Goal: Communication & Community: Answer question/provide support

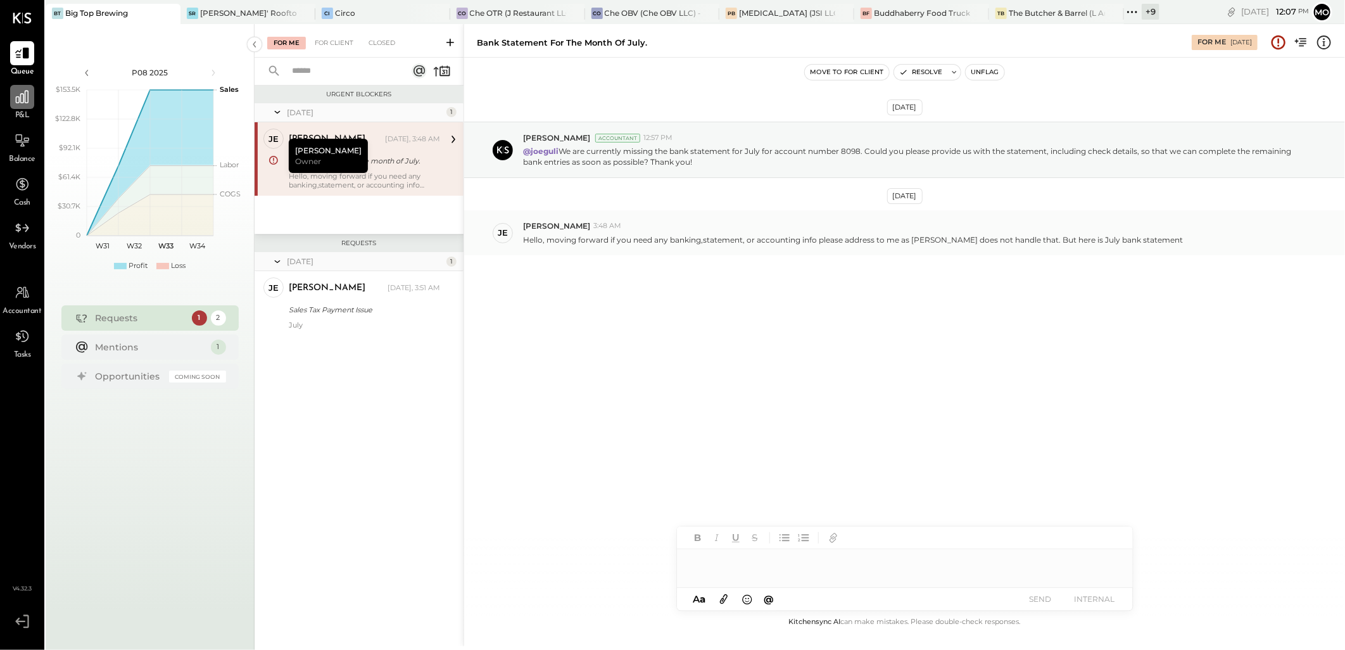
click at [24, 104] on icon at bounding box center [22, 97] width 16 height 16
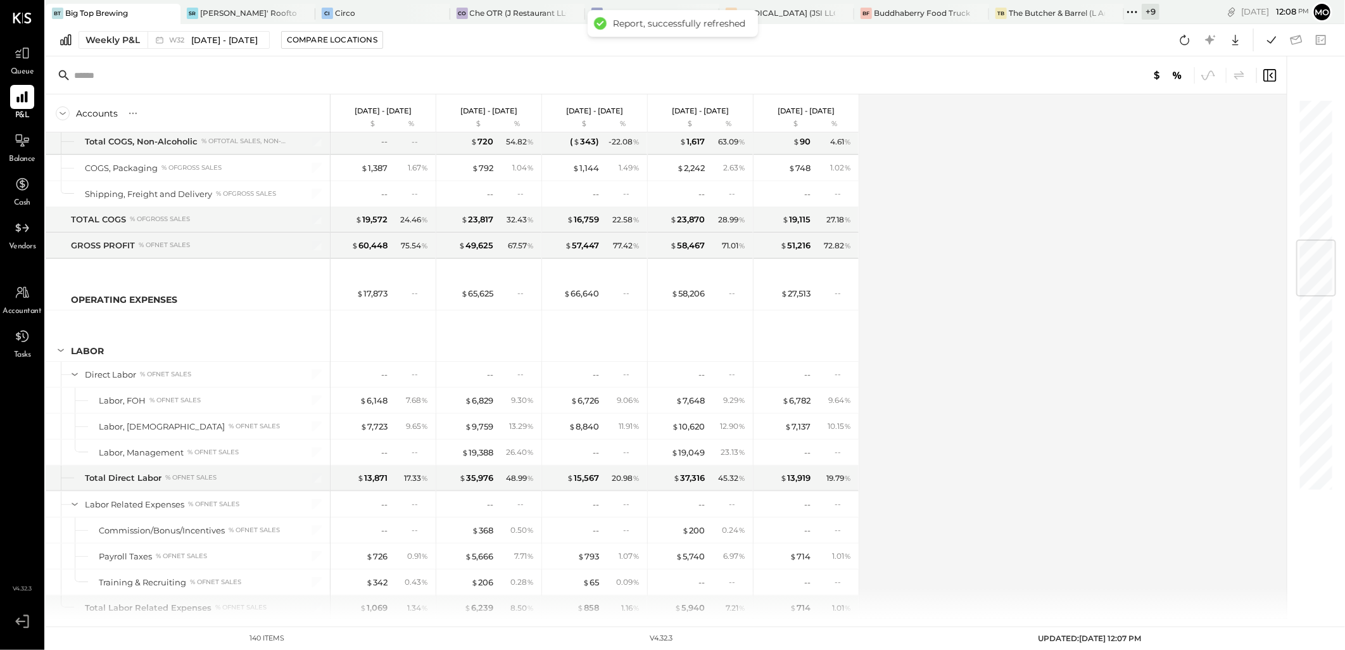
scroll to position [1407, 0]
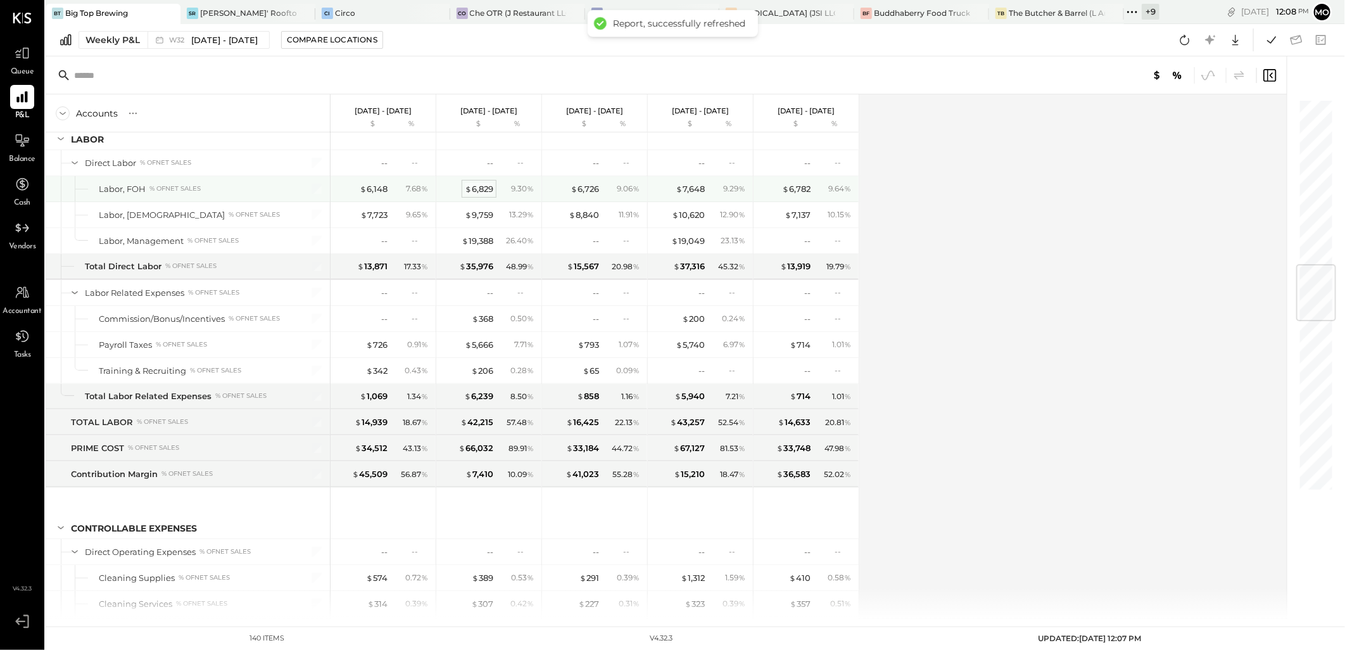
click at [484, 192] on div "$ 6,829" at bounding box center [479, 189] width 28 height 12
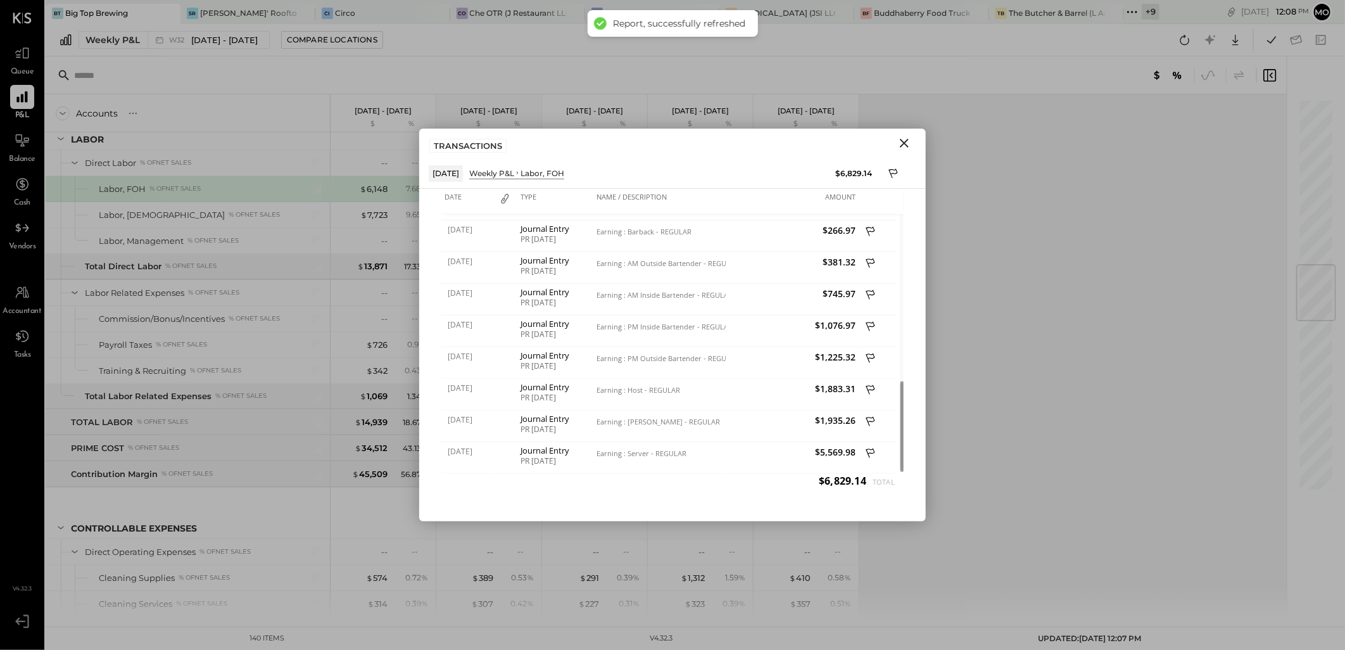
click at [900, 144] on icon "Close" at bounding box center [903, 142] width 15 height 15
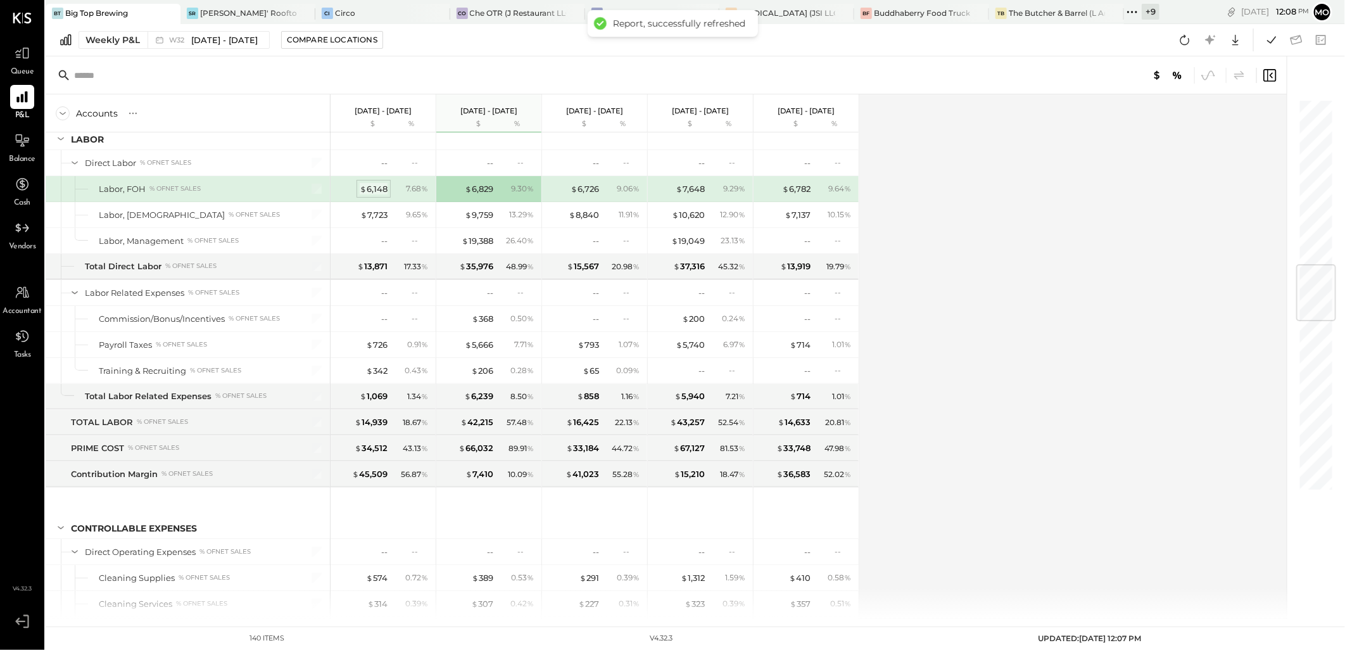
click at [376, 190] on div "$ 6,148" at bounding box center [374, 189] width 28 height 12
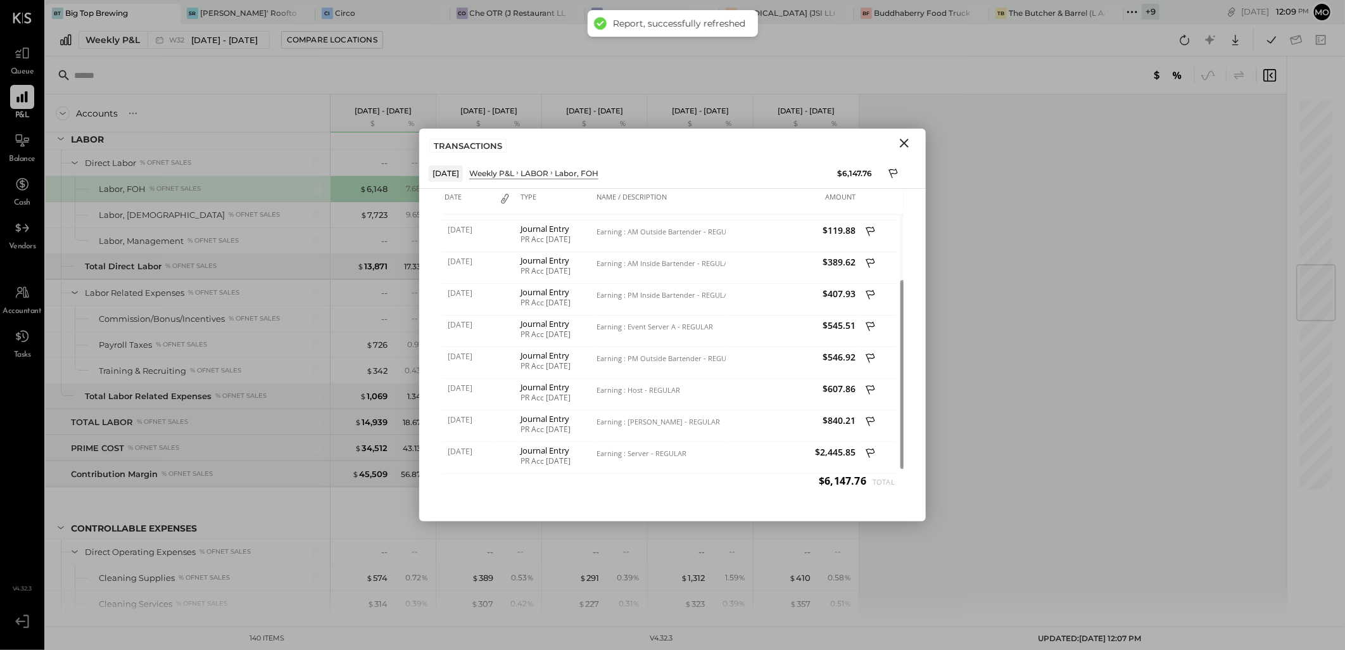
click at [900, 142] on icon "Close" at bounding box center [903, 142] width 15 height 15
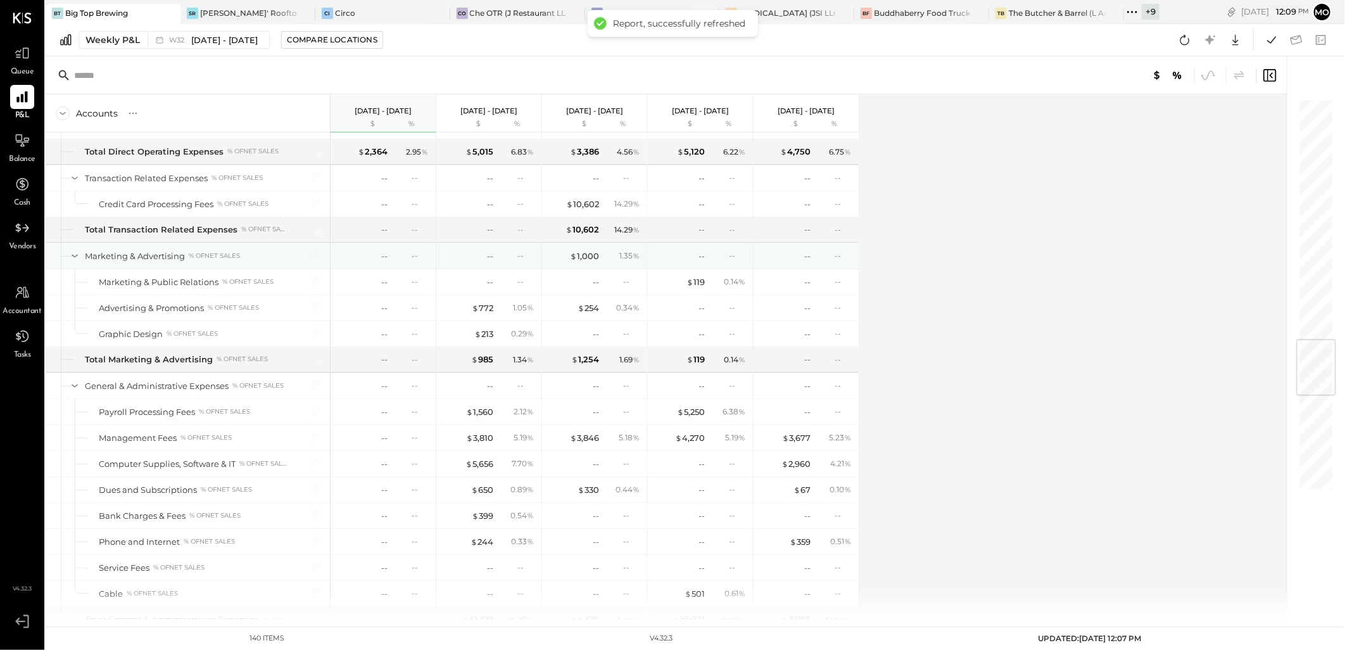
scroll to position [2321, 0]
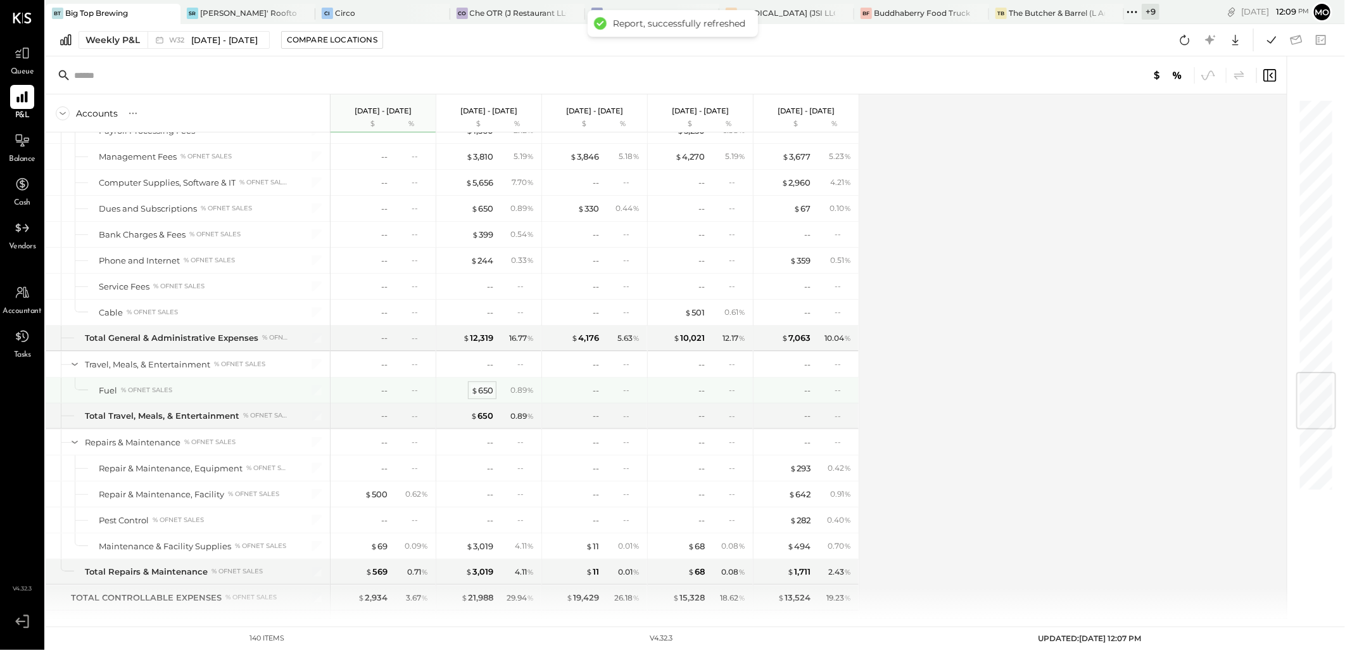
click at [482, 393] on div "$ 650" at bounding box center [482, 390] width 22 height 12
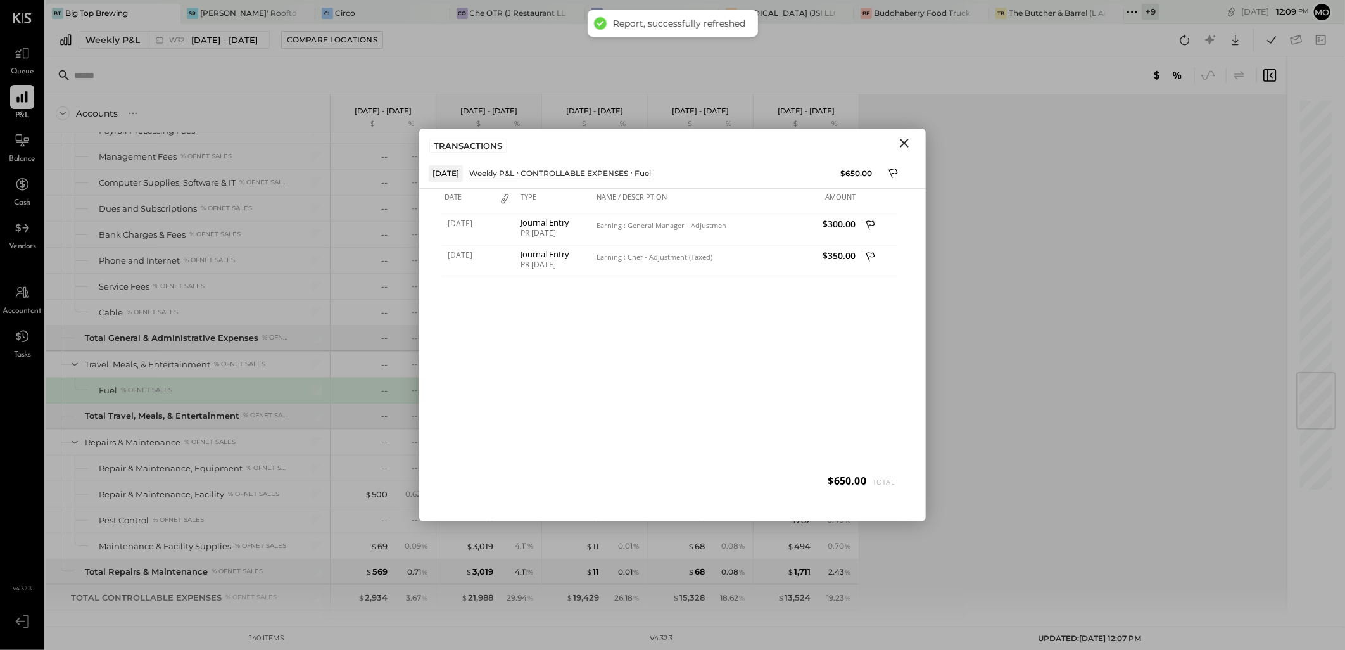
click at [904, 141] on icon "Close" at bounding box center [903, 142] width 15 height 15
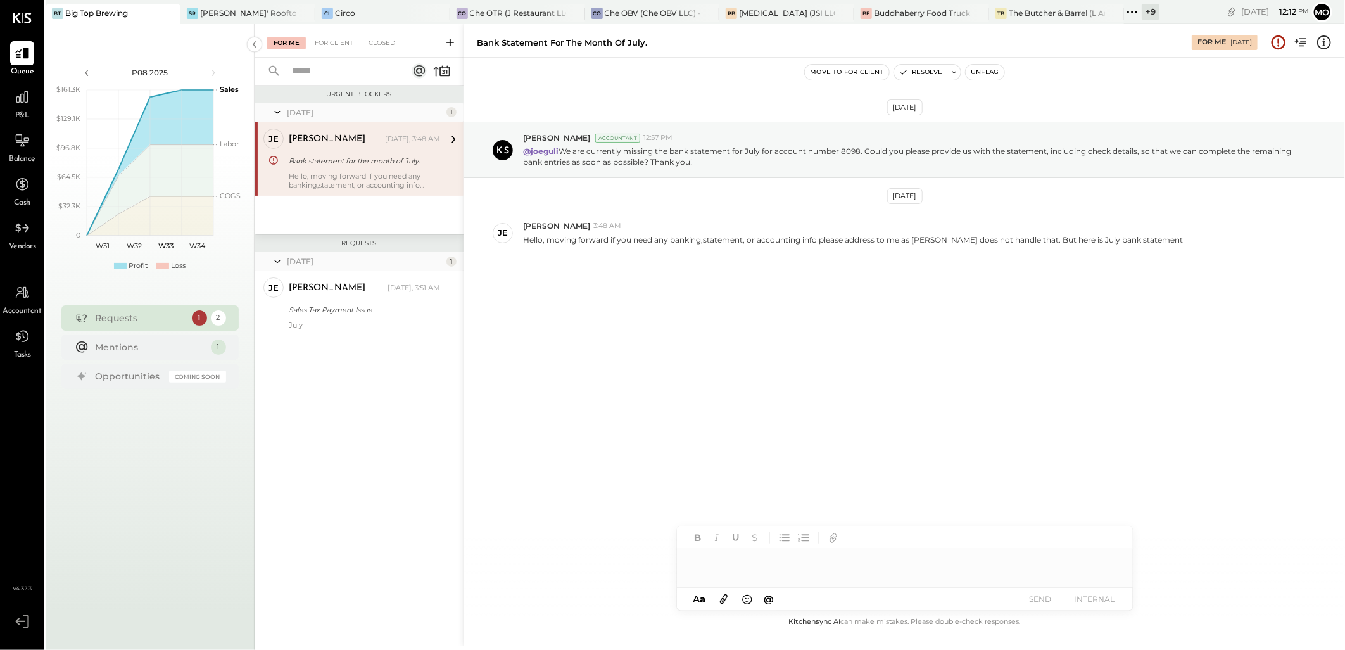
click at [707, 555] on div at bounding box center [905, 561] width 456 height 25
click at [339, 314] on div "Sales Tax Payment Issue" at bounding box center [363, 309] width 148 height 13
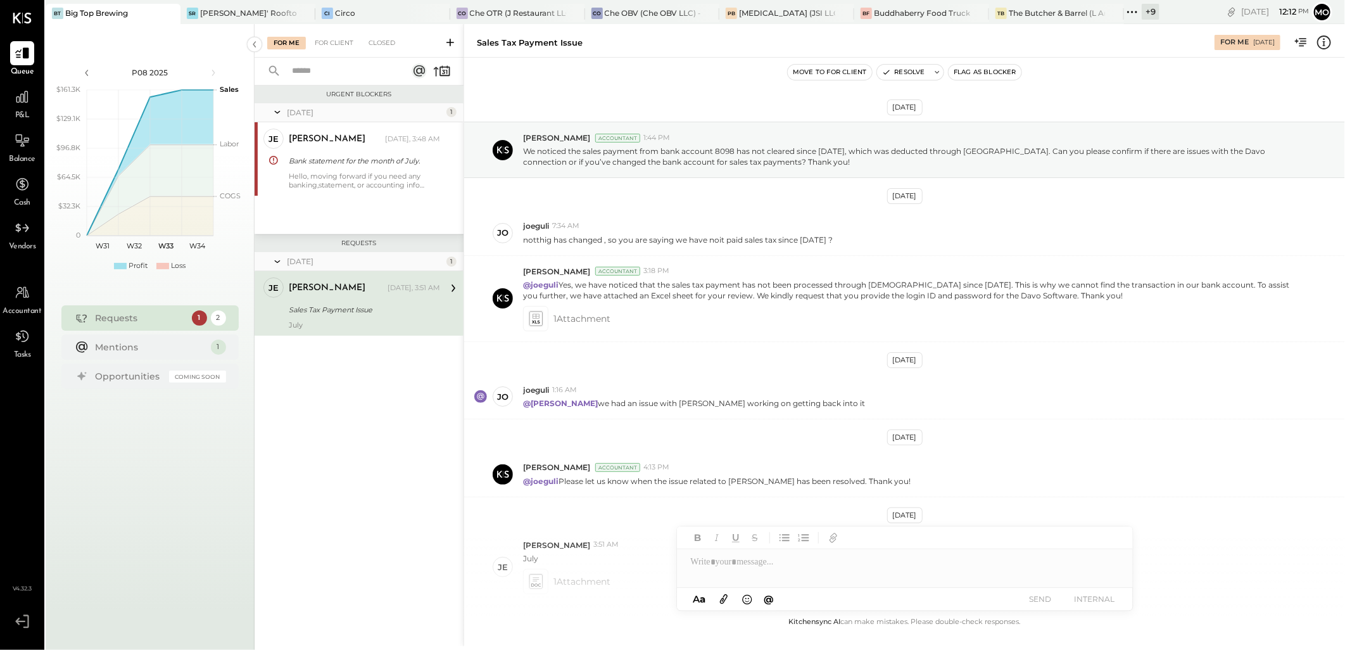
scroll to position [85, 0]
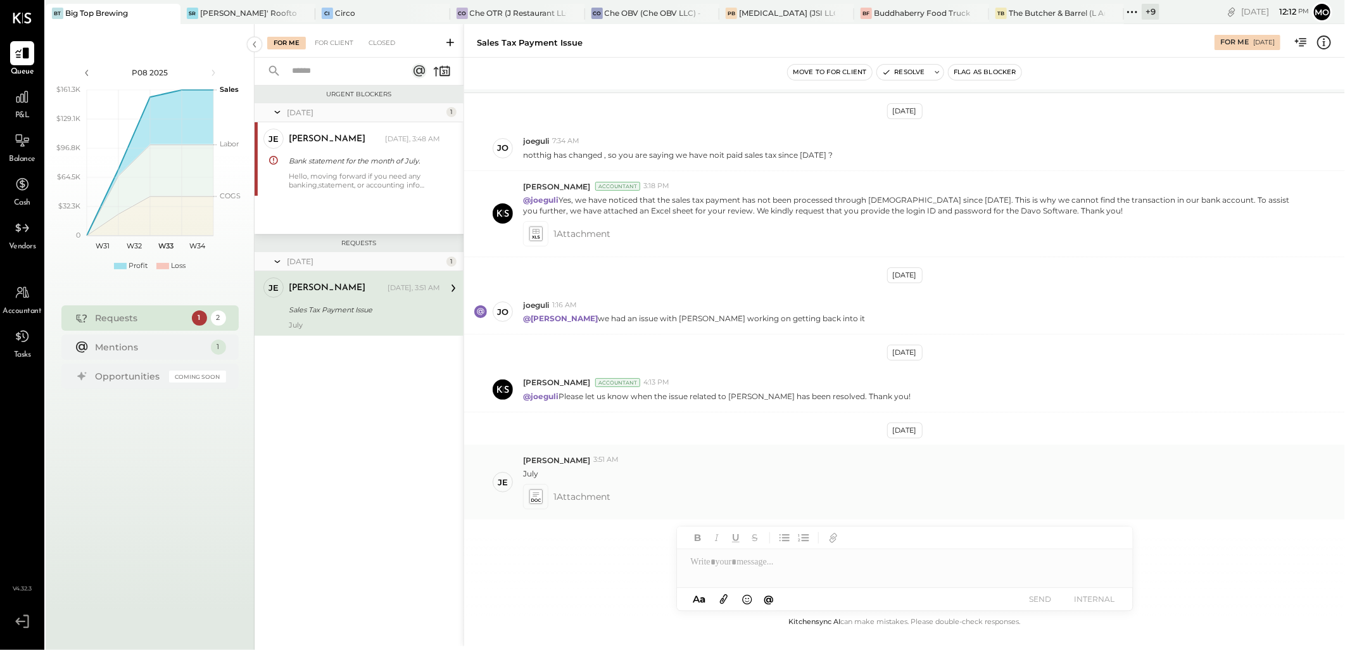
click at [536, 500] on icon at bounding box center [535, 496] width 13 height 15
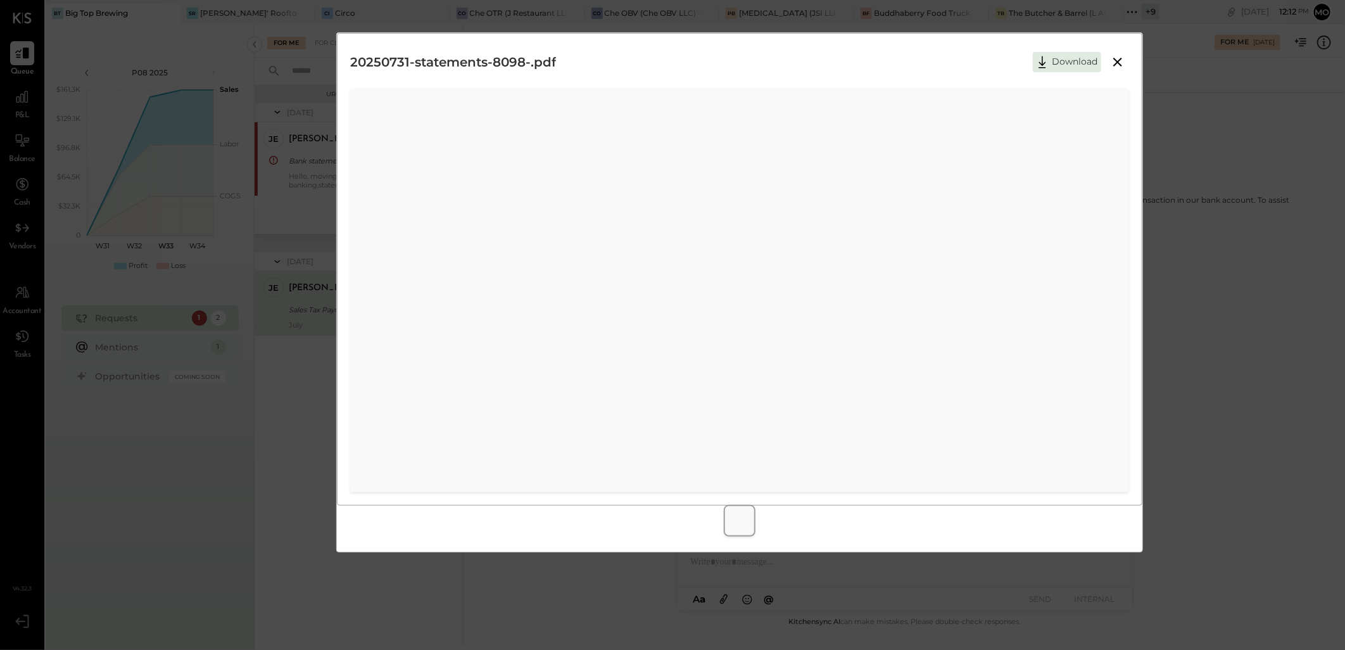
click at [1121, 64] on icon at bounding box center [1117, 61] width 15 height 15
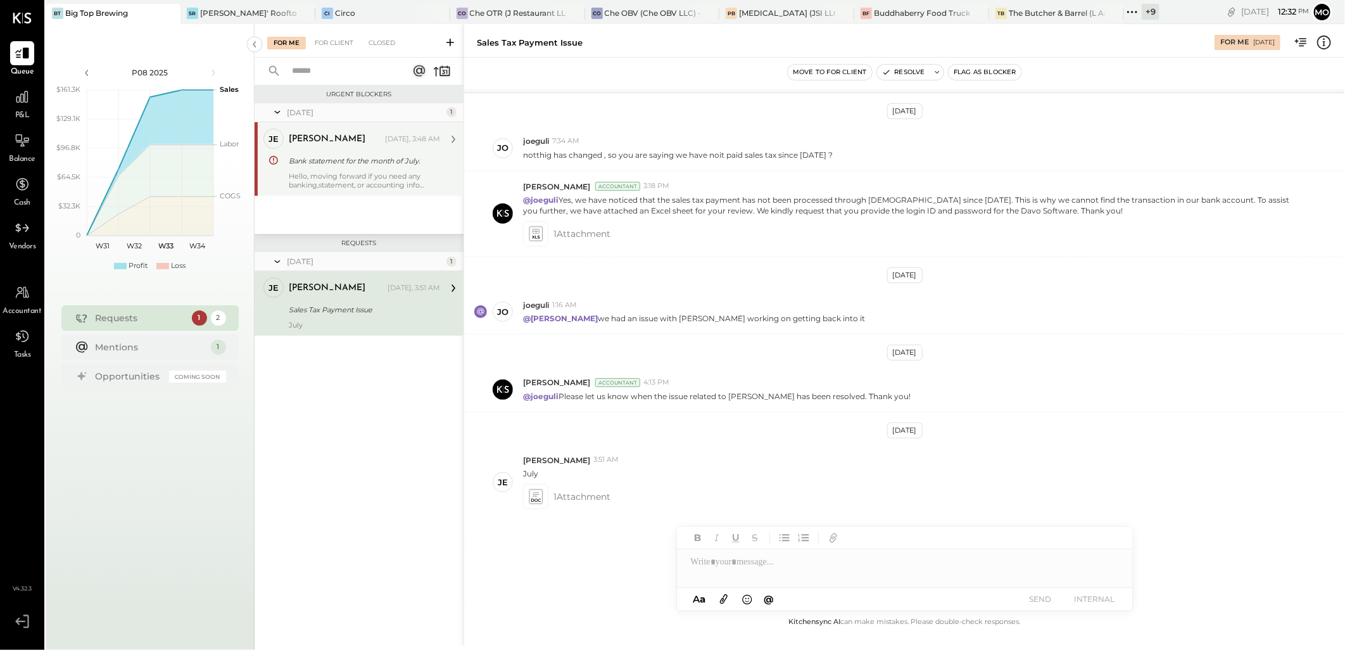
click at [365, 159] on div "Bank statement for the month of July." at bounding box center [363, 160] width 148 height 13
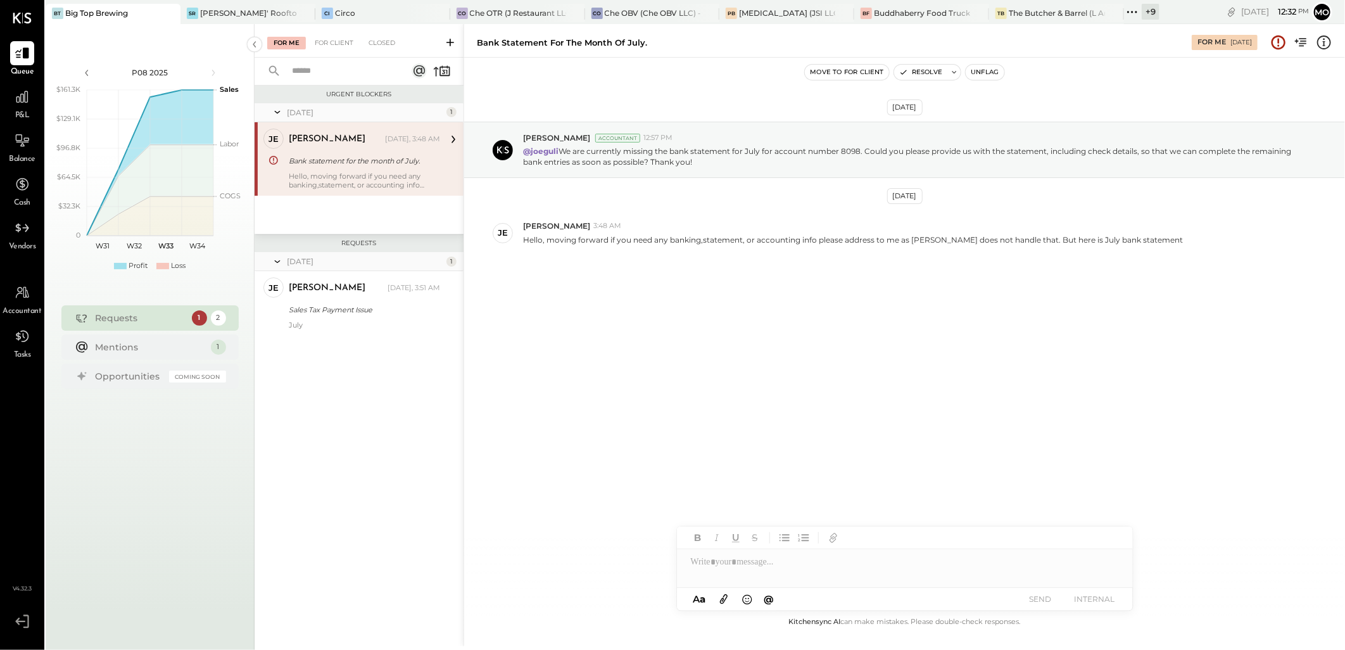
click at [710, 565] on div at bounding box center [905, 561] width 456 height 25
type input "*****"
click at [760, 532] on span "[PERSON_NAME]" at bounding box center [798, 535] width 99 height 12
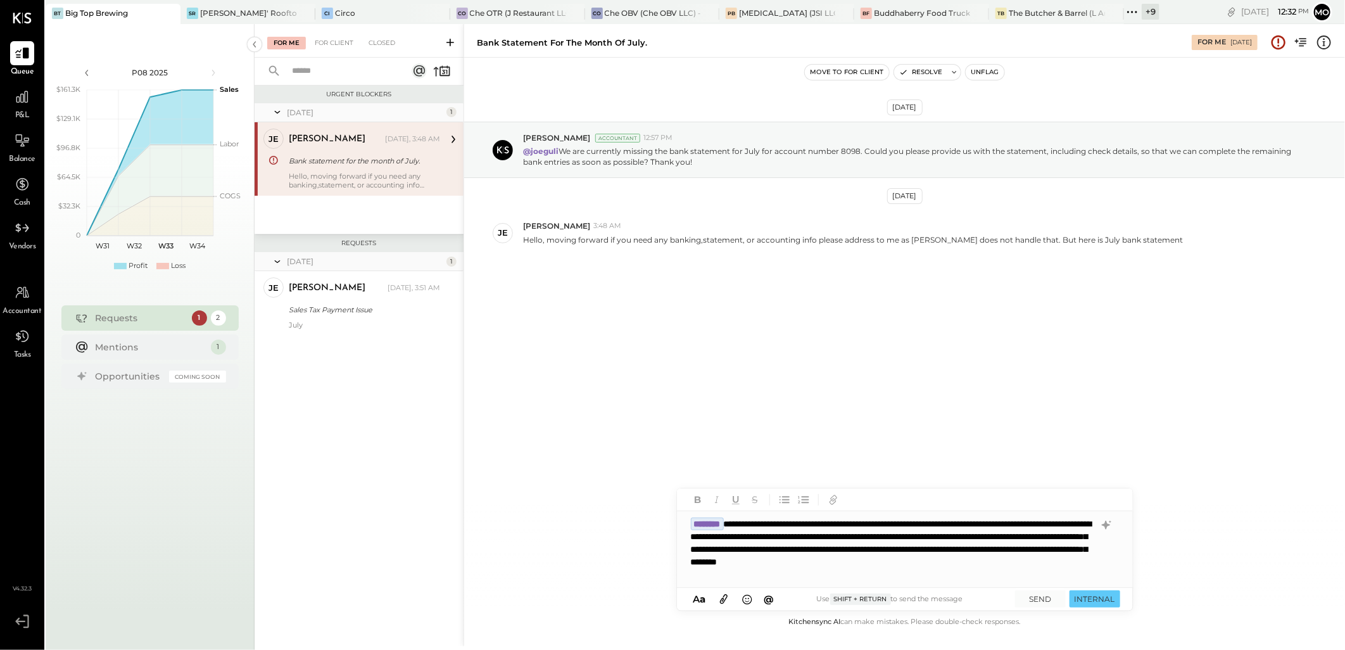
click at [908, 581] on div "**********" at bounding box center [905, 549] width 456 height 76
click at [1038, 599] on button "SEND" at bounding box center [1040, 598] width 51 height 17
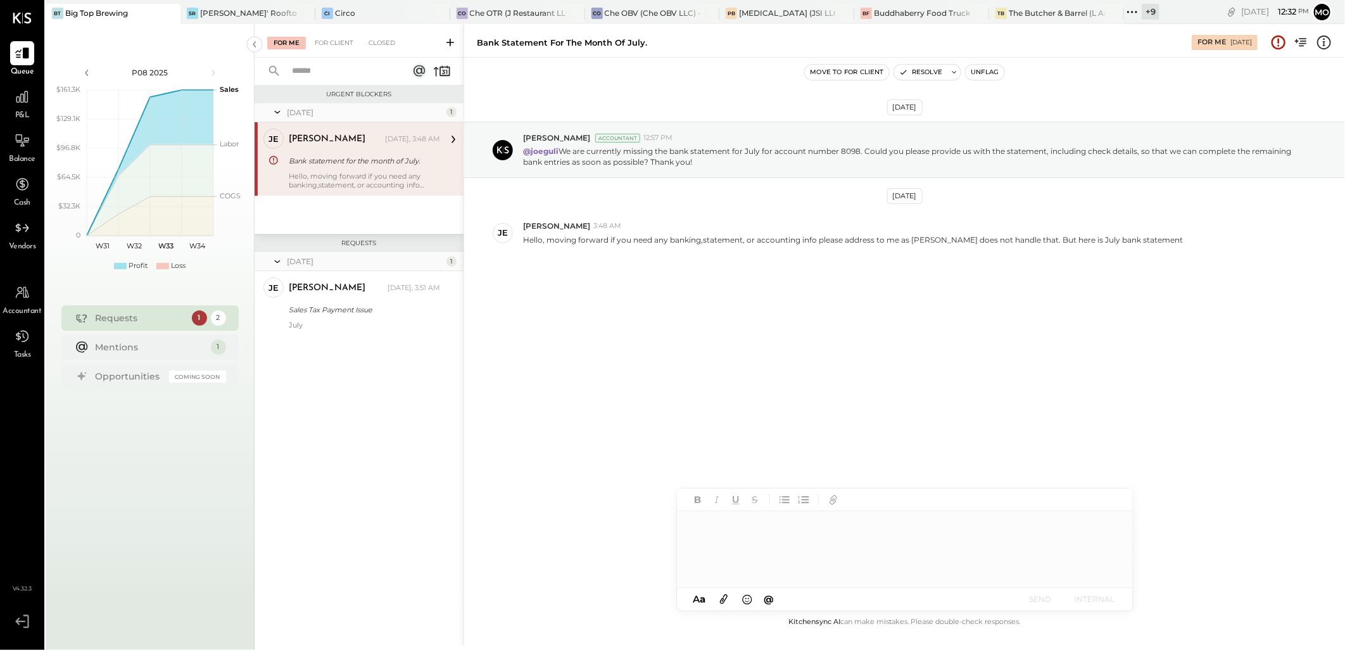
scroll to position [85, 0]
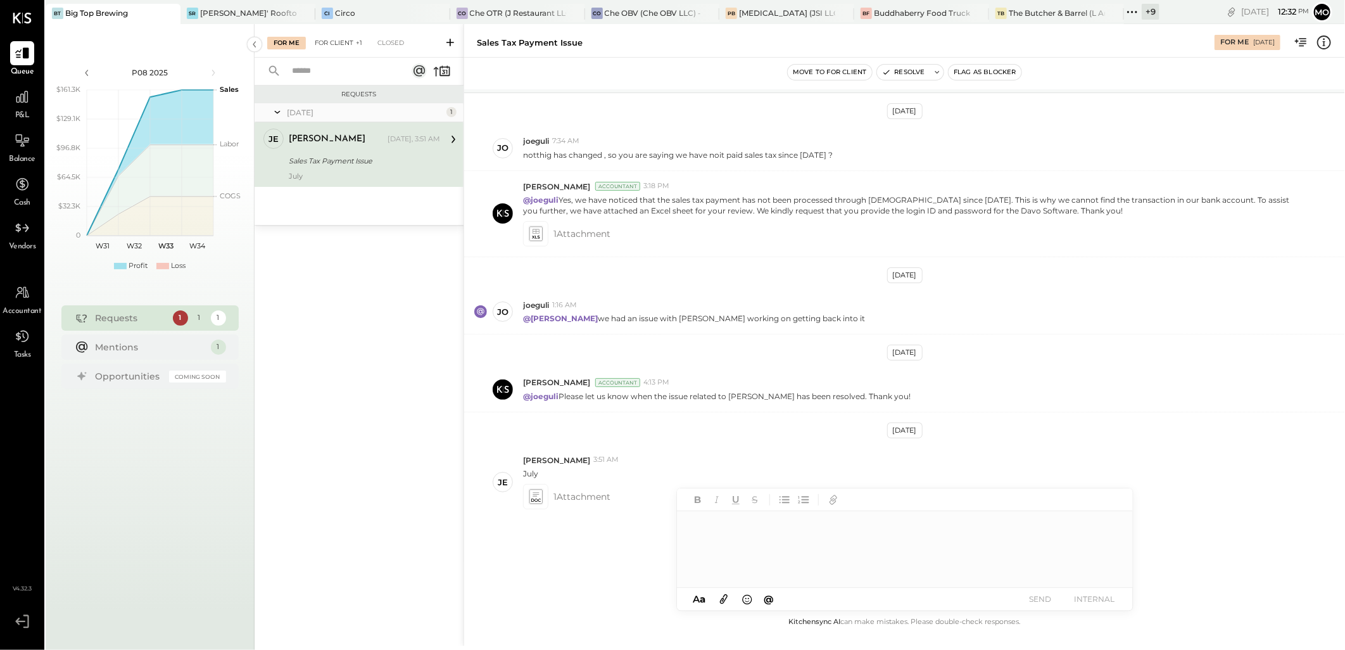
click at [348, 45] on div "For Client +1" at bounding box center [338, 43] width 60 height 13
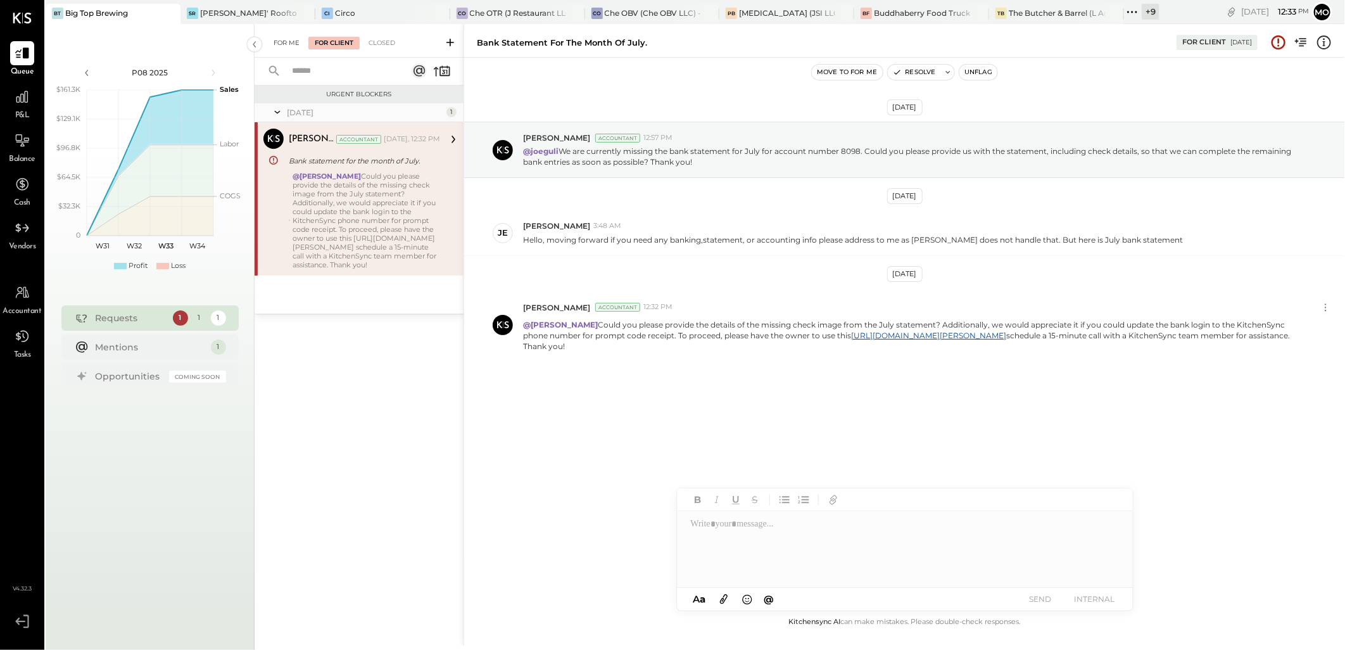
click at [280, 46] on div "For Me" at bounding box center [286, 43] width 39 height 13
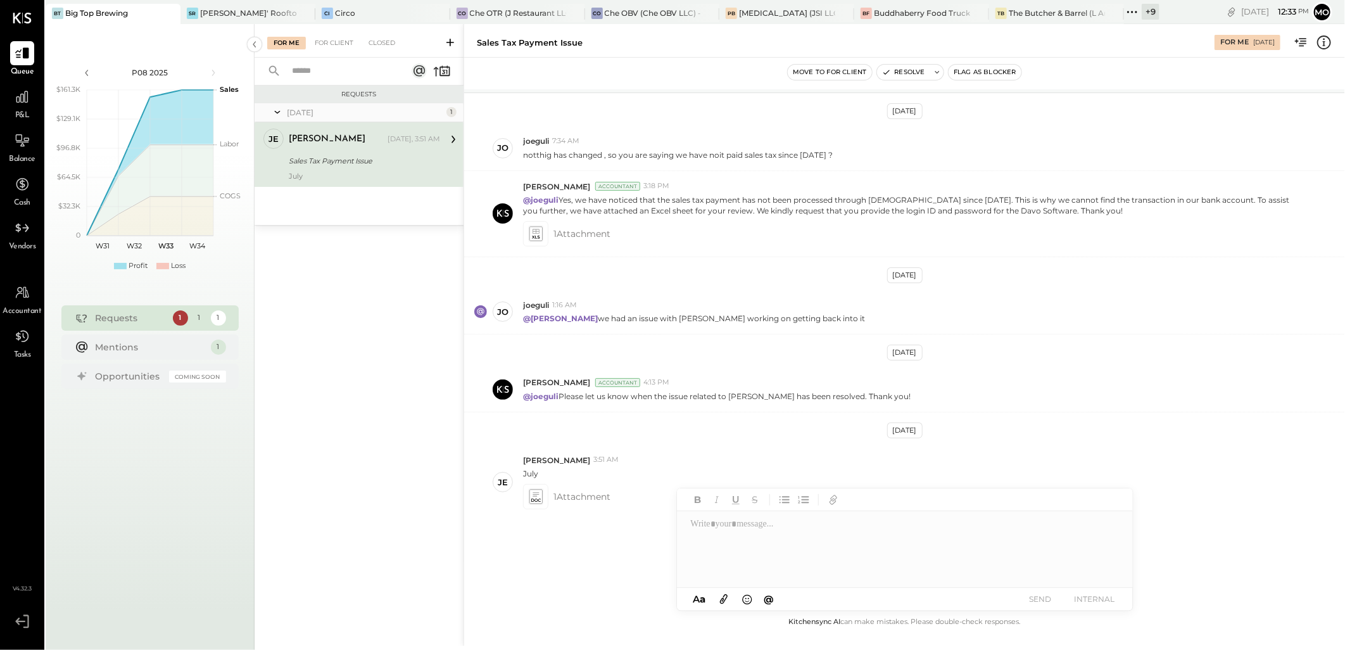
click at [723, 524] on div at bounding box center [905, 549] width 456 height 76
click at [1040, 598] on button "SEND" at bounding box center [1040, 598] width 51 height 17
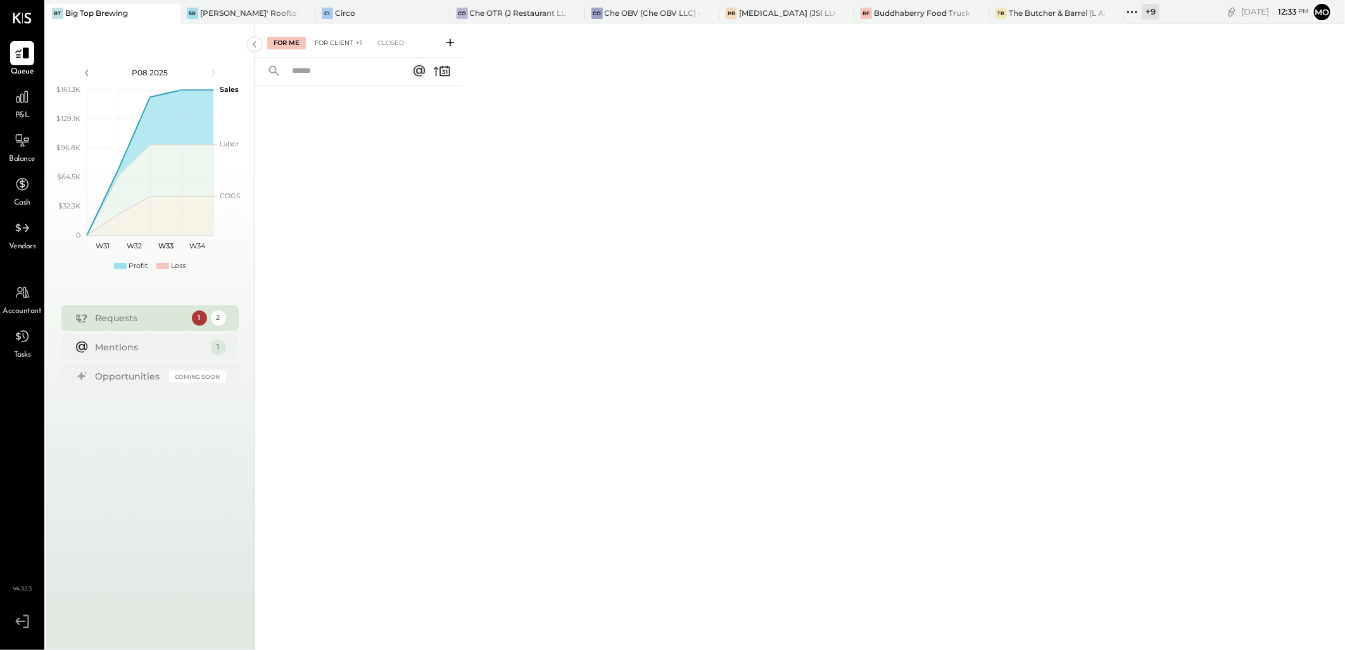
click at [343, 40] on div "For Client +1" at bounding box center [338, 43] width 60 height 13
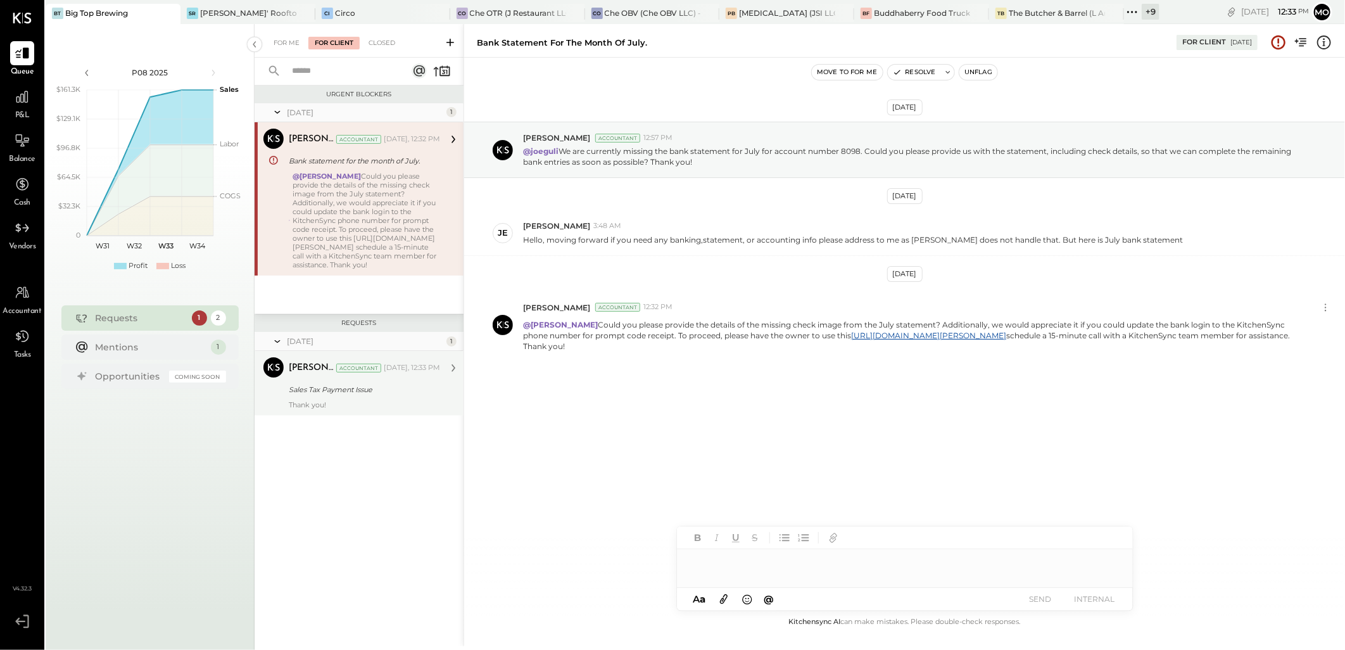
click at [339, 380] on div "Mohammadsalkin Ansari Accountant Today, 12:33 PM Sales Tax Payment Issue Thank …" at bounding box center [364, 383] width 151 height 52
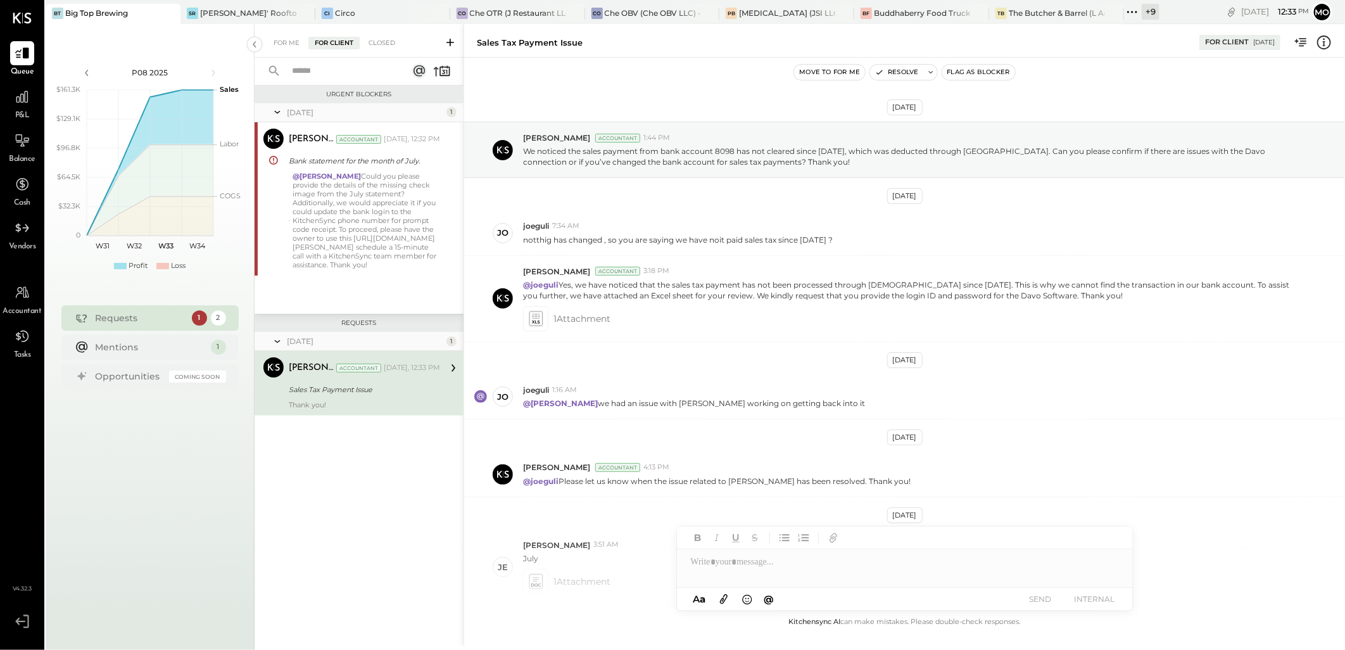
scroll to position [170, 0]
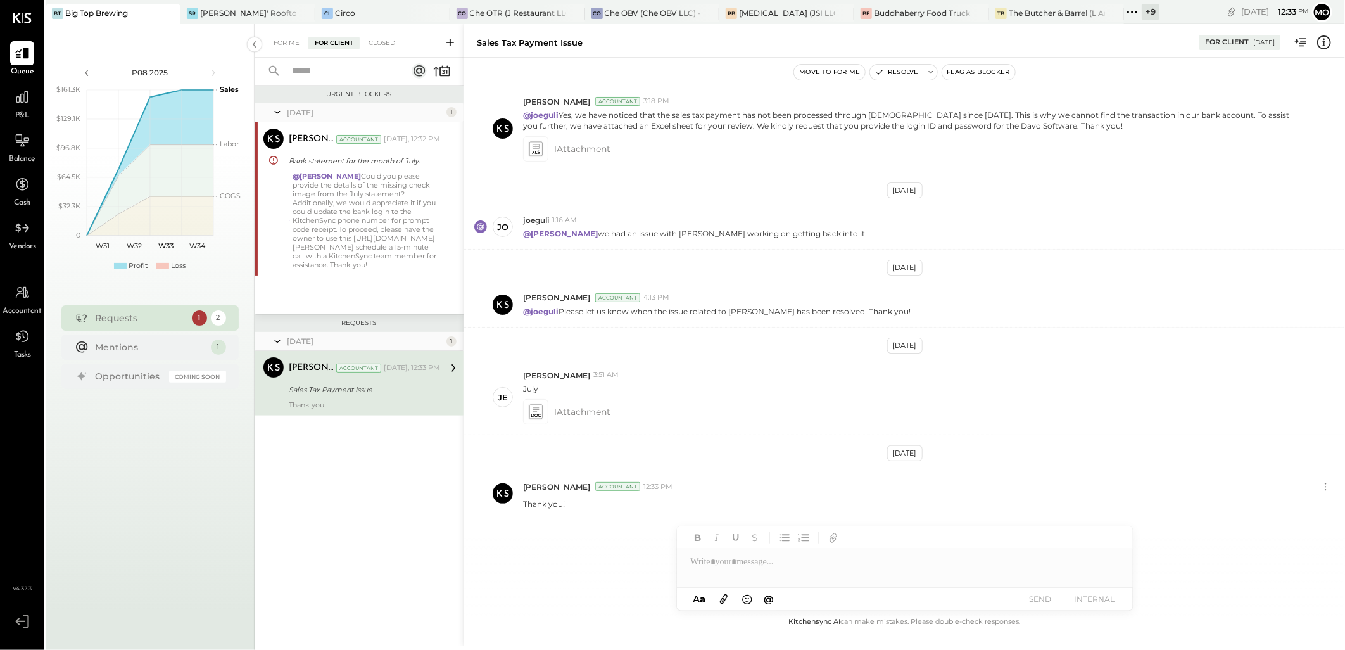
click at [277, 35] on div "For Me For Client Closed" at bounding box center [359, 41] width 209 height 34
click at [282, 39] on div "For Me" at bounding box center [286, 43] width 39 height 13
